Goal: Transaction & Acquisition: Purchase product/service

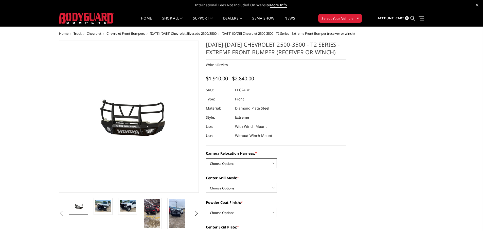
click at [256, 159] on select "Choose Options Without camera harness With camera harness" at bounding box center [241, 164] width 71 height 10
select select "3731"
click at [206, 159] on select "Choose Options Without camera harness With camera harness" at bounding box center [241, 164] width 71 height 10
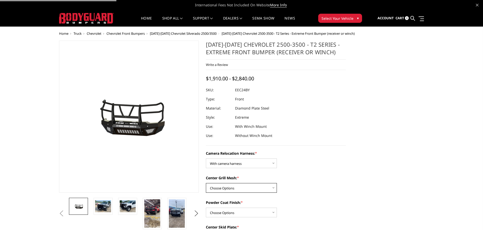
click at [254, 186] on select "Choose Options Without expanded metal With expanded metal" at bounding box center [241, 188] width 71 height 10
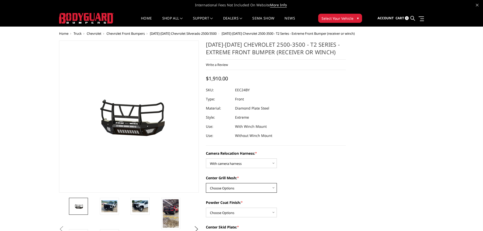
select select "3730"
click at [206, 183] on select "Choose Options Without expanded metal With expanded metal" at bounding box center [241, 188] width 71 height 10
click at [239, 215] on select "Choose Options Textured Black Powder Coat Gloss Black Powder Coat Bare Metal" at bounding box center [241, 213] width 71 height 10
select select "3726"
click at [206, 208] on select "Choose Options Textured Black Powder Coat Gloss Black Powder Coat Bare Metal" at bounding box center [241, 213] width 71 height 10
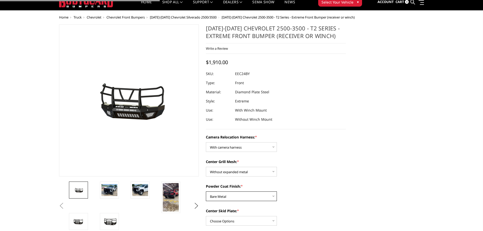
scroll to position [51, 0]
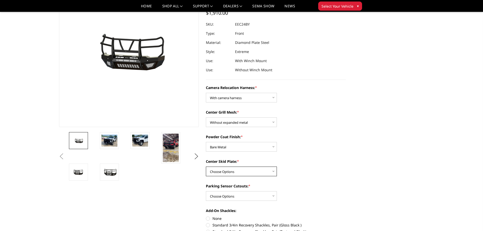
click at [244, 171] on select "Choose Options Winch Mount Skid Plate Standard Skid Plate (included) 2" Receive…" at bounding box center [241, 172] width 71 height 10
select select "3724"
click at [206, 167] on select "Choose Options Winch Mount Skid Plate Standard Skid Plate (included) 2" Receive…" at bounding box center [241, 172] width 71 height 10
click at [173, 143] on img at bounding box center [171, 148] width 16 height 28
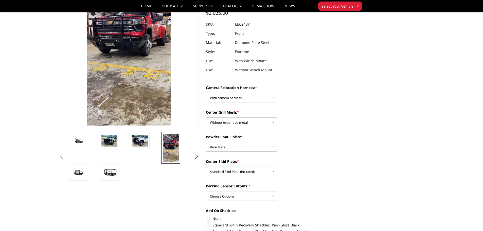
scroll to position [6, 0]
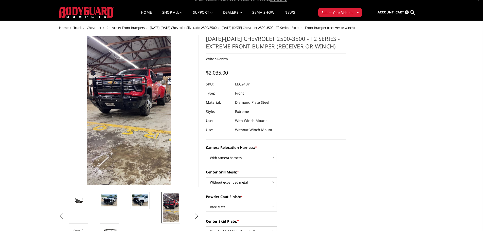
click at [198, 27] on span "2024-2025 Chevrolet Silverado 2500/3500" at bounding box center [183, 27] width 67 height 5
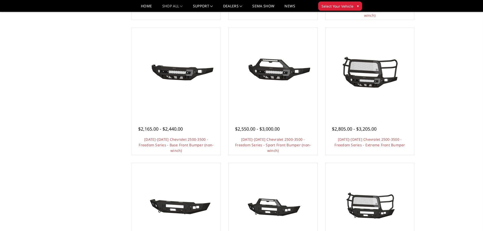
scroll to position [178, 0]
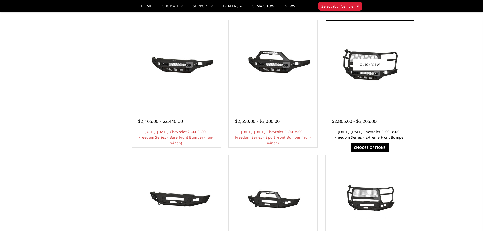
click at [364, 130] on link "2024-2025 Chevrolet 2500-3500 - Freedom Series - Extreme Front Bumper" at bounding box center [370, 134] width 71 height 10
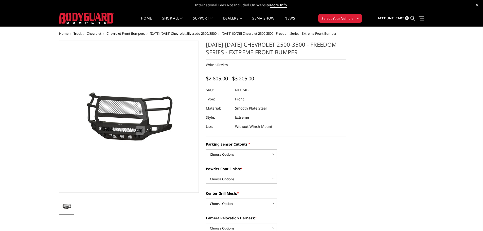
click at [258, 154] on select "Choose Options No - Without Parking Sensor Cutouts Yes - With Parking Sensor Cu…" at bounding box center [241, 154] width 71 height 10
select select "2978"
click at [206, 149] on select "Choose Options No - Without Parking Sensor Cutouts Yes - With Parking Sensor Cu…" at bounding box center [241, 154] width 71 height 10
click at [244, 183] on select "Choose Options Bare Metal Texture Black Powder Coat" at bounding box center [241, 179] width 71 height 10
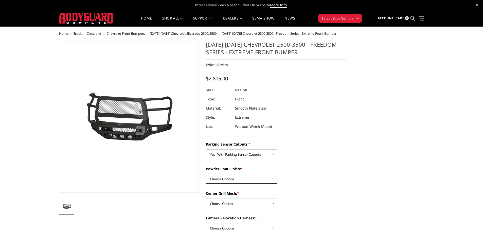
select select "2979"
click at [206, 174] on select "Choose Options Bare Metal Texture Black Powder Coat" at bounding box center [241, 179] width 71 height 10
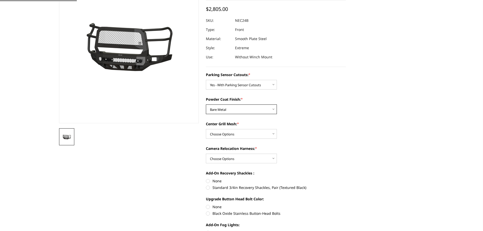
scroll to position [76, 0]
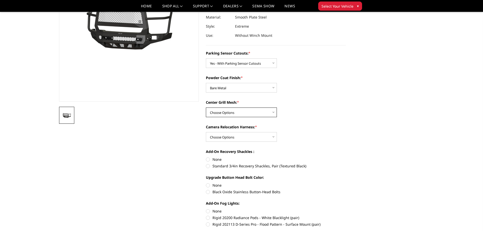
click at [245, 114] on select "Choose Options WITH Expanded Metal in Center Grill WITHOUT Expanded Metal in Ce…" at bounding box center [241, 113] width 71 height 10
select select "2981"
click at [206, 108] on select "Choose Options WITH Expanded Metal in Center Grill WITHOUT Expanded Metal in Ce…" at bounding box center [241, 113] width 71 height 10
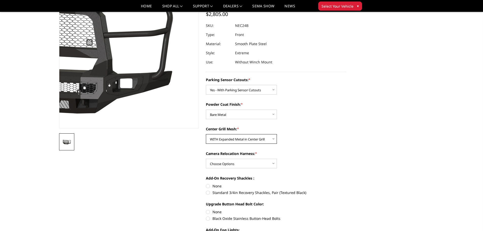
scroll to position [51, 0]
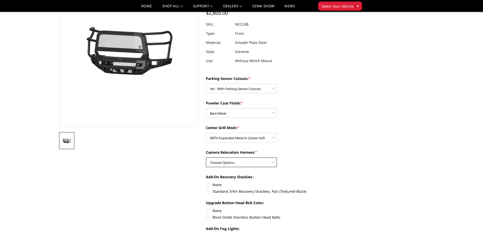
click at [242, 164] on select "Choose Options WITH Camera Relocation Harness WITHOUT Camera Relocation Harness" at bounding box center [241, 163] width 71 height 10
select select "2983"
click at [206, 158] on select "Choose Options WITH Camera Relocation Harness WITHOUT Camera Relocation Harness" at bounding box center [241, 163] width 71 height 10
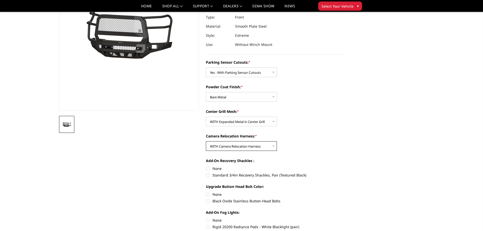
scroll to position [76, 0]
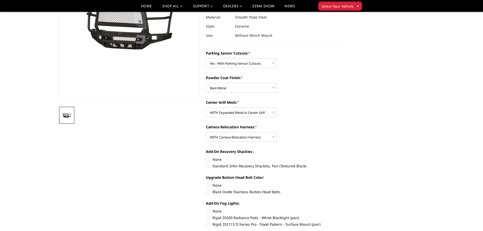
click at [207, 160] on label "None" at bounding box center [276, 159] width 140 height 5
click at [206, 157] on input "None" at bounding box center [206, 157] width 0 height 0
radio input "true"
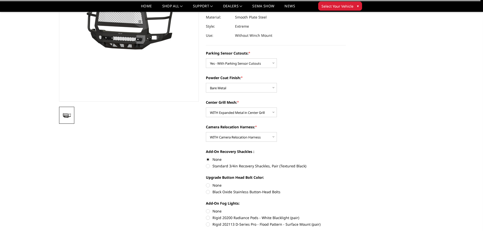
click at [208, 186] on label "None" at bounding box center [276, 185] width 140 height 5
click at [206, 183] on input "None" at bounding box center [206, 183] width 0 height 0
radio input "true"
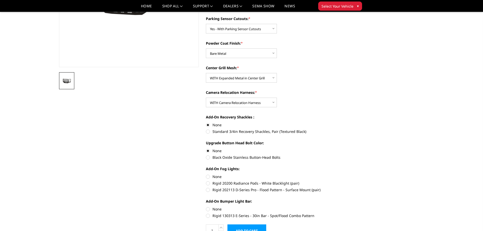
scroll to position [127, 0]
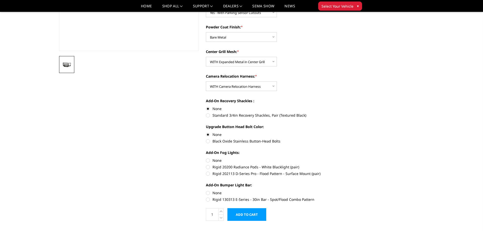
click at [208, 160] on label "None" at bounding box center [276, 160] width 140 height 5
click at [206, 158] on input "None" at bounding box center [206, 158] width 0 height 0
radio input "true"
click at [208, 191] on label "None" at bounding box center [276, 192] width 140 height 5
click at [206, 191] on input "None" at bounding box center [206, 190] width 0 height 0
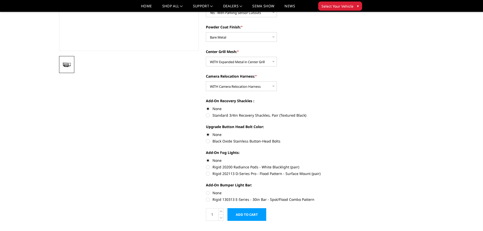
radio input "true"
click at [260, 216] on input "Add to Cart" at bounding box center [247, 214] width 39 height 13
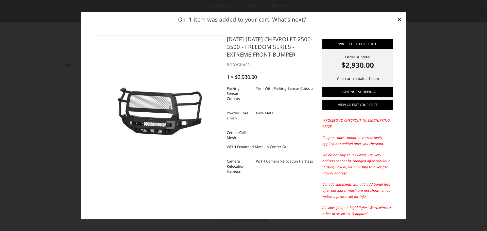
click at [360, 104] on link "View or edit your cart" at bounding box center [357, 105] width 71 height 10
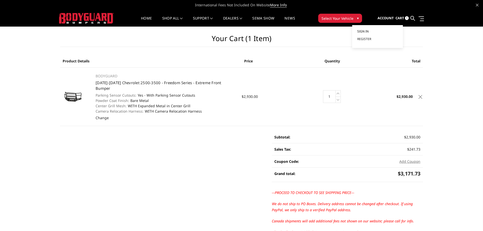
click at [367, 31] on span "Sign in" at bounding box center [362, 31] width 11 height 4
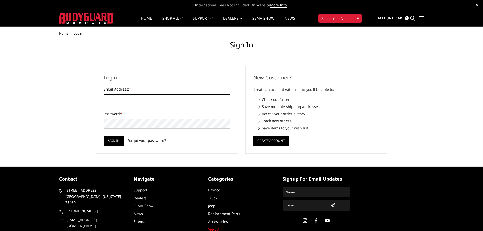
click at [120, 98] on input "Email Address: *" at bounding box center [167, 99] width 126 height 10
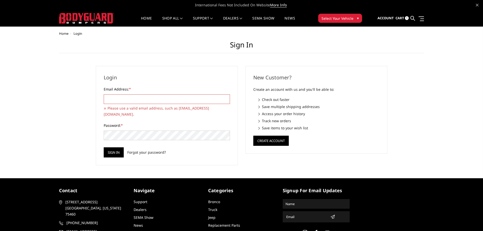
type input "[EMAIL_ADDRESS][DOMAIN_NAME]"
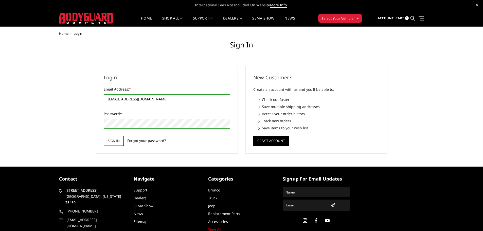
click at [117, 142] on input "Sign in" at bounding box center [114, 141] width 20 height 10
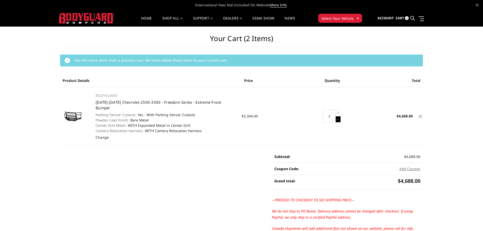
click at [338, 117] on icon at bounding box center [338, 119] width 5 height 6
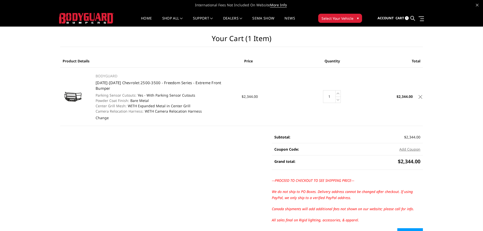
scroll to position [25, 0]
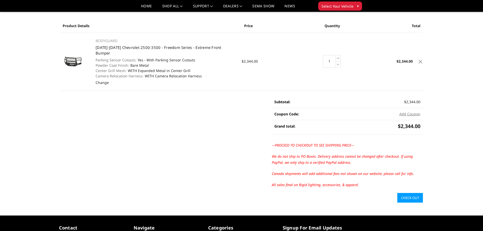
click at [406, 193] on link "Check out" at bounding box center [411, 198] width 26 height 10
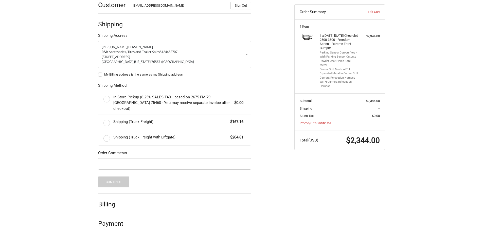
scroll to position [82, 0]
click at [107, 116] on label "Shipping (Truck Freight) $167.16" at bounding box center [174, 121] width 152 height 15
click at [99, 115] on input "Shipping (Truck Freight) $167.16" at bounding box center [98, 114] width 0 height 0
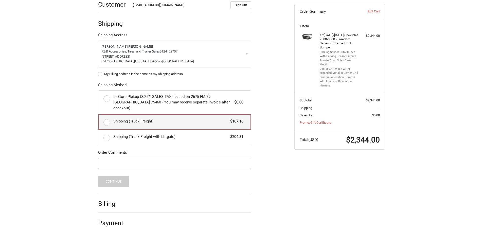
radio input "true"
click at [121, 176] on button "Continue" at bounding box center [113, 181] width 31 height 11
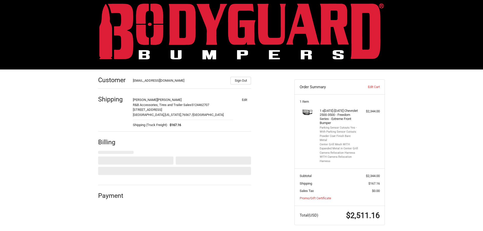
select select "US"
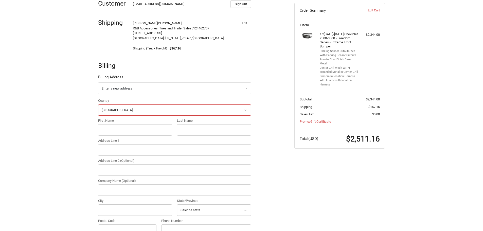
scroll to position [92, 0]
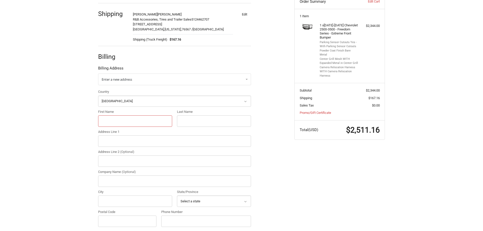
click at [123, 122] on input "First Name" at bounding box center [135, 120] width 74 height 11
type input "[PERSON_NAME]"
type input "[STREET_ADDRESS]"
type input "R&B Accessories Inc"
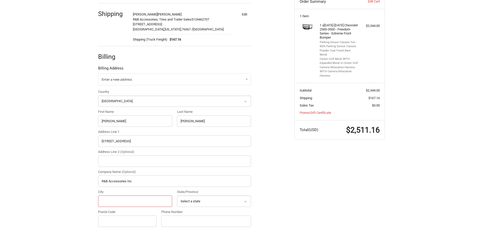
type input "Rockdale"
select select "[GEOGRAPHIC_DATA]"
type input "76567"
type input "9792202035"
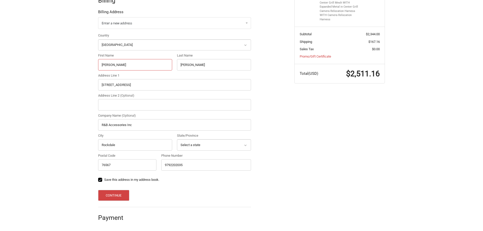
scroll to position [149, 0]
click at [114, 197] on button "Continue" at bounding box center [113, 195] width 31 height 11
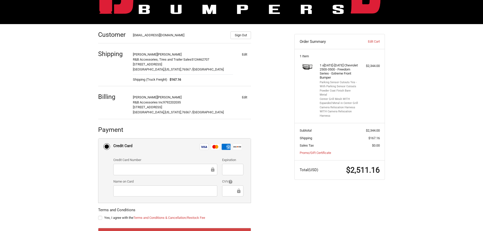
scroll to position [74, 0]
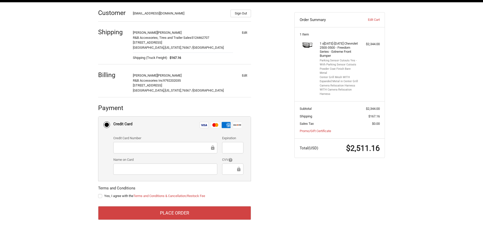
click at [127, 144] on div at bounding box center [165, 147] width 104 height 11
